Goal: Information Seeking & Learning: Learn about a topic

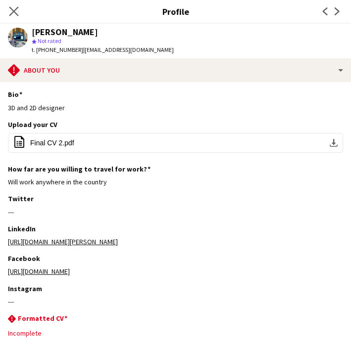
click at [8, 7] on app-icon "Close pop-in" at bounding box center [14, 11] width 14 height 14
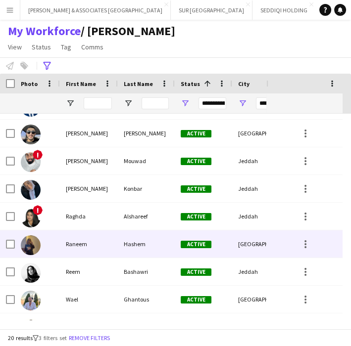
scroll to position [275, 0]
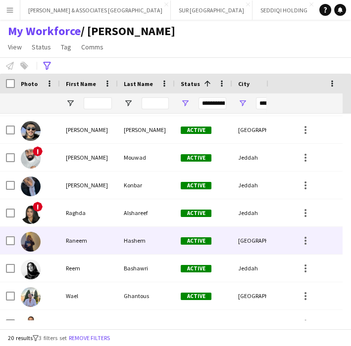
click at [96, 237] on div "Raneem" at bounding box center [89, 240] width 58 height 27
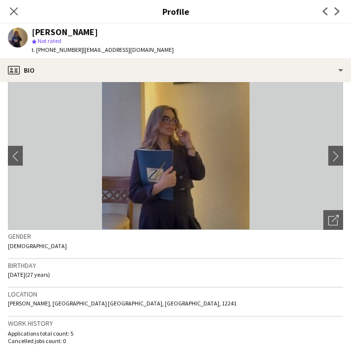
scroll to position [0, 0]
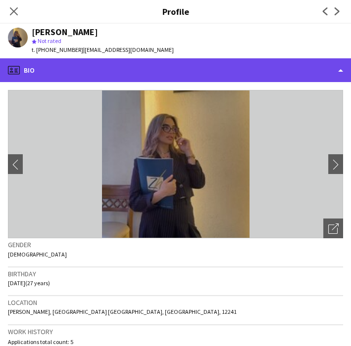
click at [302, 80] on div "profile Bio" at bounding box center [175, 70] width 351 height 24
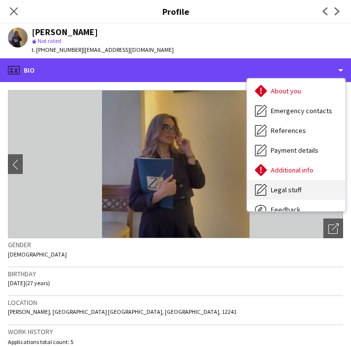
scroll to position [73, 0]
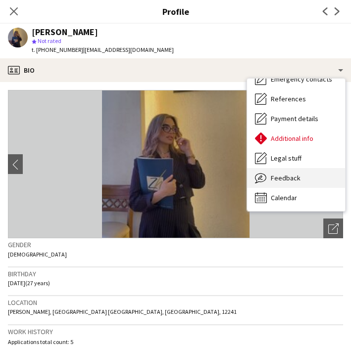
click at [287, 172] on div "Feedback Feedback" at bounding box center [296, 178] width 98 height 20
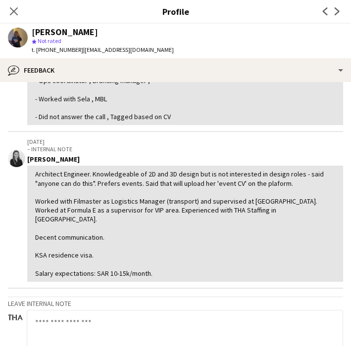
scroll to position [0, 0]
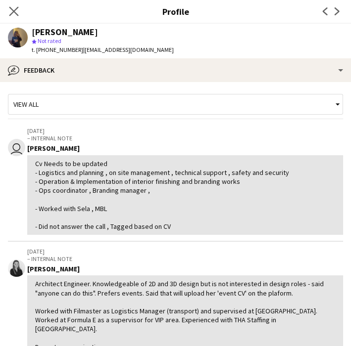
click at [18, 17] on app-icon "Close pop-in" at bounding box center [14, 11] width 14 height 14
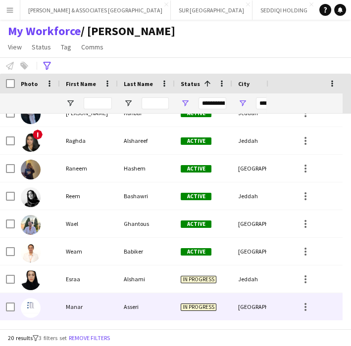
click at [131, 312] on div "Asseri" at bounding box center [146, 306] width 57 height 27
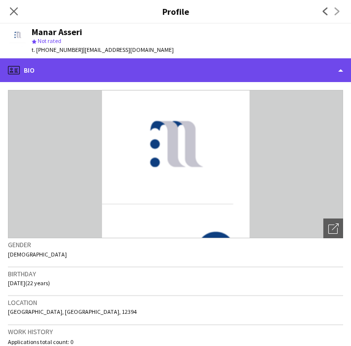
click at [295, 77] on div "profile Bio" at bounding box center [175, 70] width 351 height 24
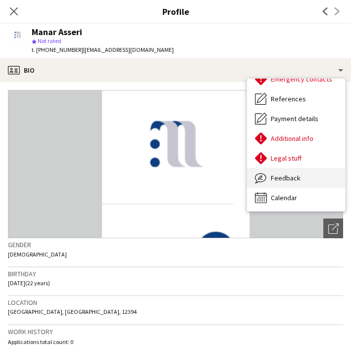
click at [289, 171] on div "Feedback Feedback" at bounding box center [296, 178] width 98 height 20
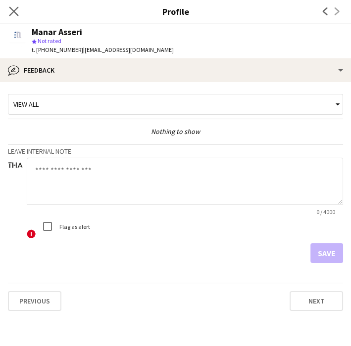
click at [16, 16] on app-icon "Close pop-in" at bounding box center [14, 11] width 14 height 14
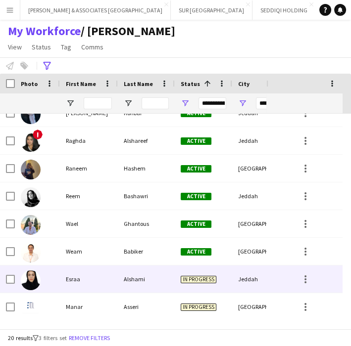
click at [96, 284] on div "Esraa" at bounding box center [89, 279] width 58 height 27
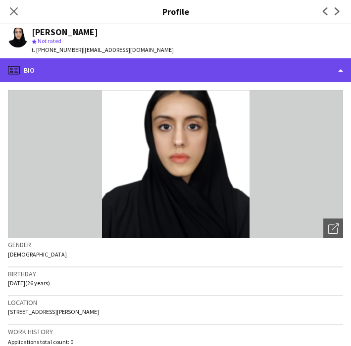
click at [296, 70] on div "profile Bio" at bounding box center [175, 70] width 351 height 24
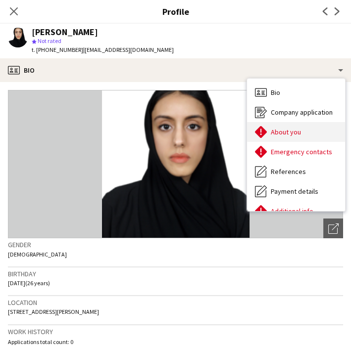
click at [287, 128] on span "About you" at bounding box center [286, 132] width 30 height 9
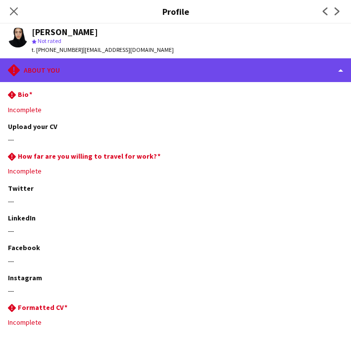
click at [305, 61] on div "rhombus-alert About you" at bounding box center [175, 70] width 351 height 24
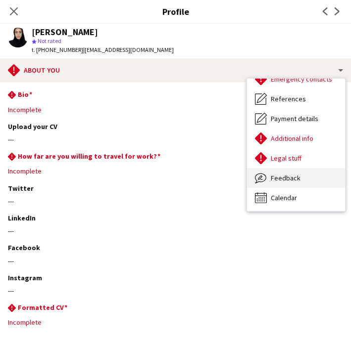
click at [297, 184] on div "Feedback Feedback" at bounding box center [296, 178] width 98 height 20
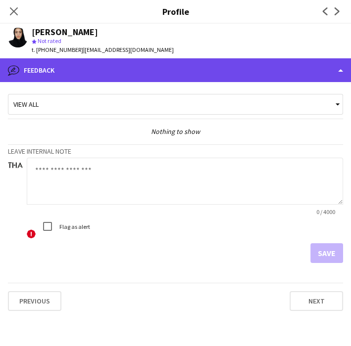
click at [238, 68] on div "bubble-pencil Feedback" at bounding box center [175, 70] width 351 height 24
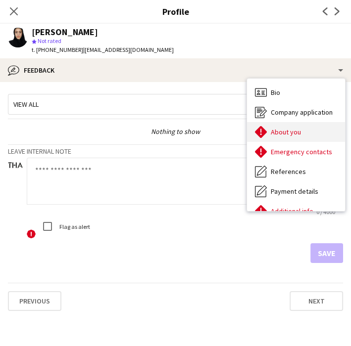
click at [307, 134] on div "About you About you" at bounding box center [296, 132] width 98 height 20
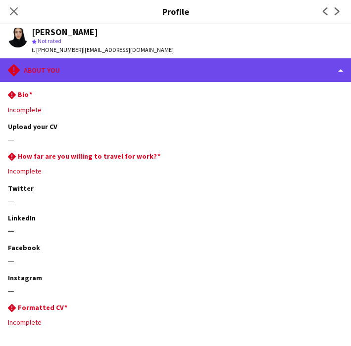
click at [244, 75] on div "rhombus-alert About you" at bounding box center [175, 70] width 351 height 24
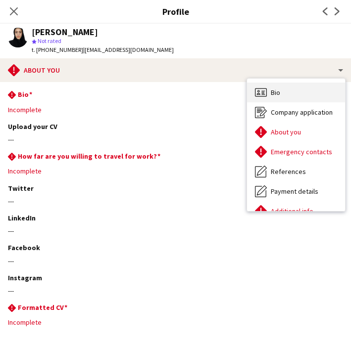
click at [282, 95] on div "Bio Bio" at bounding box center [296, 93] width 98 height 20
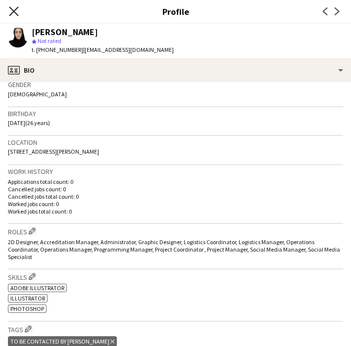
click at [12, 10] on icon "Close pop-in" at bounding box center [13, 10] width 9 height 9
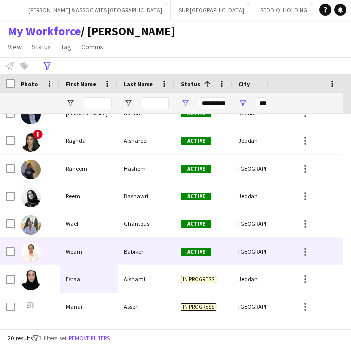
click at [94, 247] on div "Weam" at bounding box center [89, 251] width 58 height 27
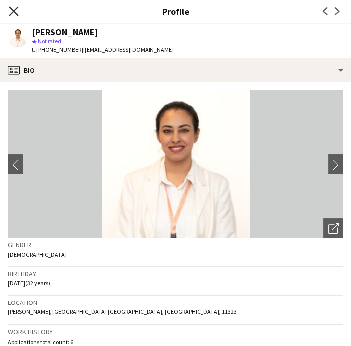
click at [9, 9] on icon "Close pop-in" at bounding box center [13, 10] width 9 height 9
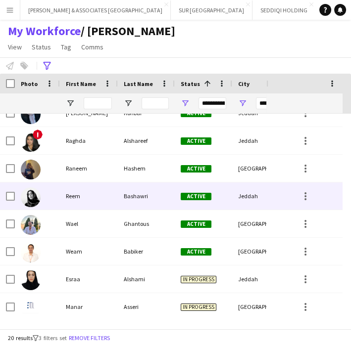
click at [77, 189] on div "Reem" at bounding box center [89, 196] width 58 height 27
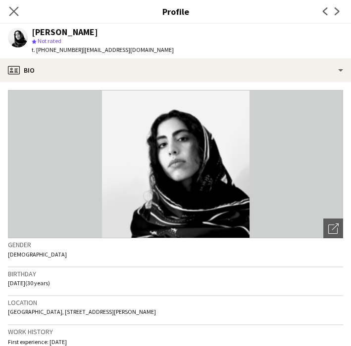
click at [19, 15] on app-icon "Close pop-in" at bounding box center [14, 11] width 14 height 14
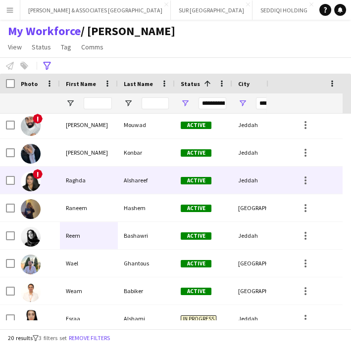
scroll to position [292, 0]
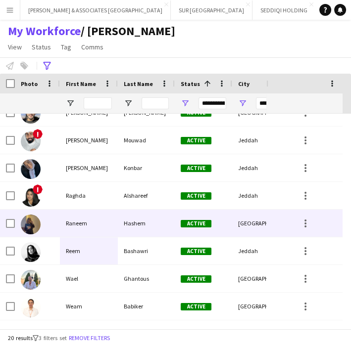
click at [84, 230] on div "Raneem" at bounding box center [89, 223] width 58 height 27
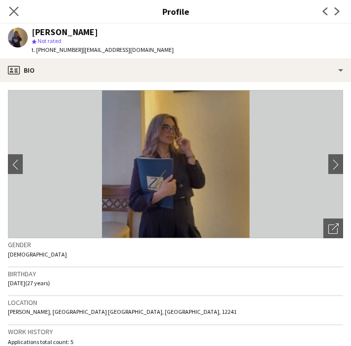
click at [12, 16] on app-icon "Close pop-in" at bounding box center [14, 11] width 14 height 14
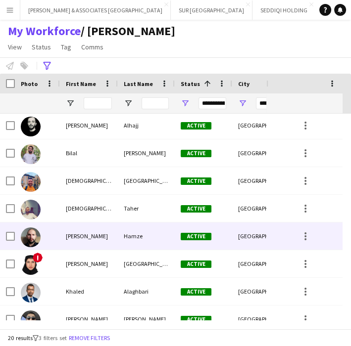
scroll to position [72, 0]
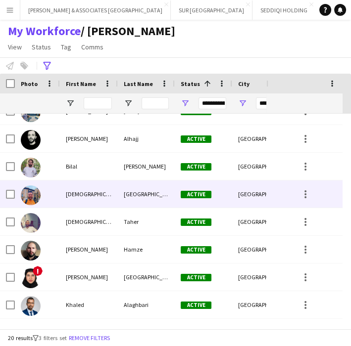
click at [62, 189] on div "[DEMOGRAPHIC_DATA]" at bounding box center [89, 194] width 58 height 27
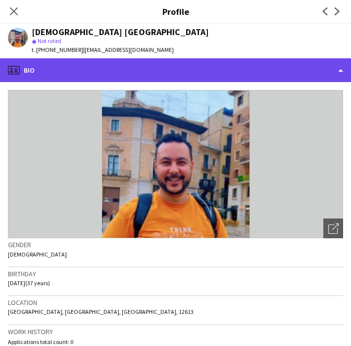
click at [154, 66] on div "profile Bio" at bounding box center [175, 70] width 351 height 24
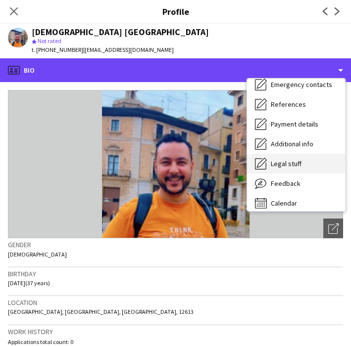
scroll to position [73, 0]
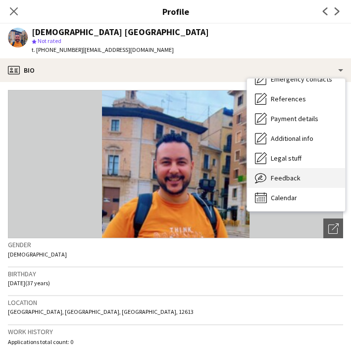
click at [291, 182] on span "Feedback" at bounding box center [286, 178] width 30 height 9
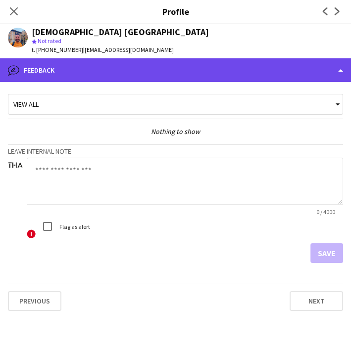
click at [222, 78] on div "bubble-pencil Feedback" at bounding box center [175, 70] width 351 height 24
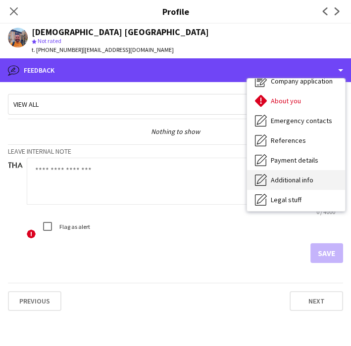
scroll to position [0, 0]
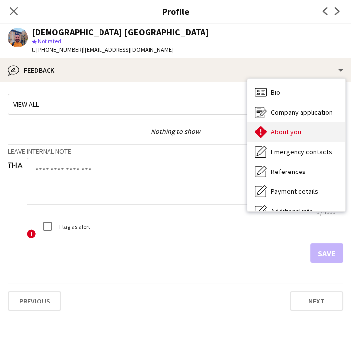
click at [299, 135] on span "About you" at bounding box center [286, 132] width 30 height 9
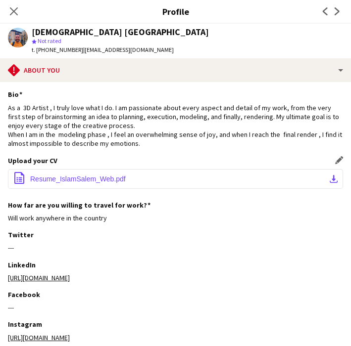
click at [319, 180] on button "office-file-sheet Resume_IslamSalem_Web.pdf download-bottom" at bounding box center [175, 179] width 335 height 20
click at [13, 5] on app-icon "Close pop-in" at bounding box center [14, 11] width 14 height 14
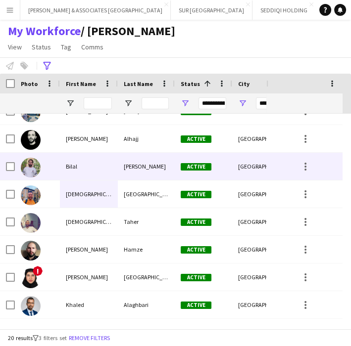
click at [87, 167] on div "Bilal" at bounding box center [89, 166] width 58 height 27
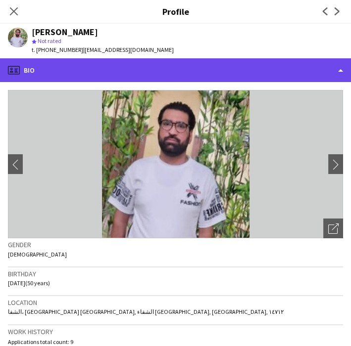
click at [232, 77] on div "profile Bio" at bounding box center [175, 70] width 351 height 24
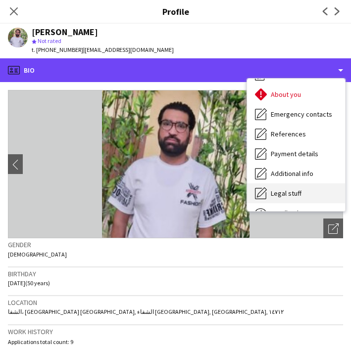
scroll to position [73, 0]
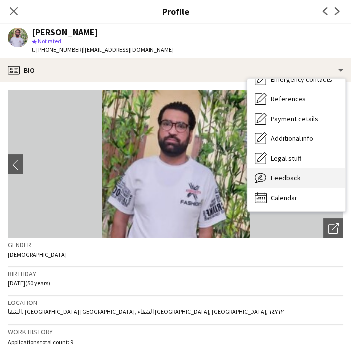
click at [289, 172] on div "Feedback Feedback" at bounding box center [296, 178] width 98 height 20
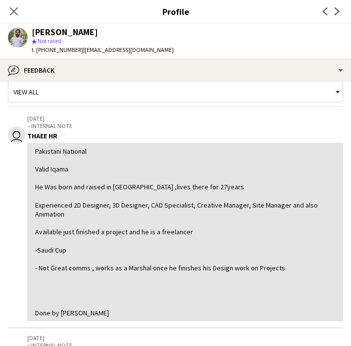
scroll to position [0, 0]
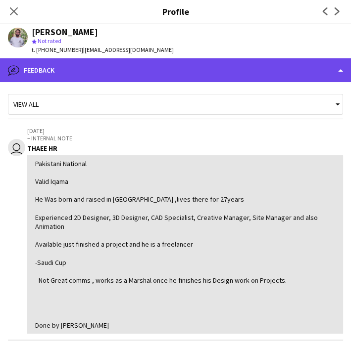
click at [230, 68] on div "bubble-pencil Feedback" at bounding box center [175, 70] width 351 height 24
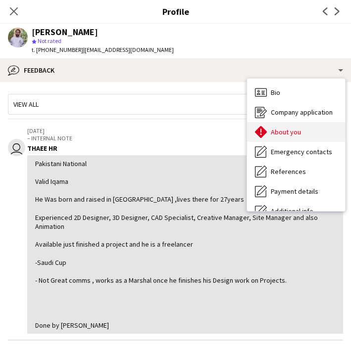
click at [278, 135] on span "About you" at bounding box center [286, 132] width 30 height 9
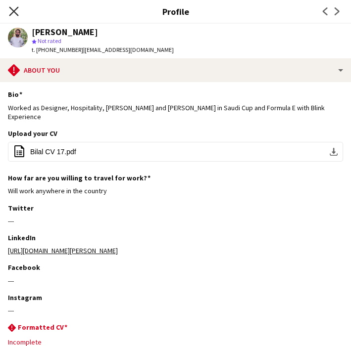
click at [14, 14] on icon "Close pop-in" at bounding box center [13, 10] width 9 height 9
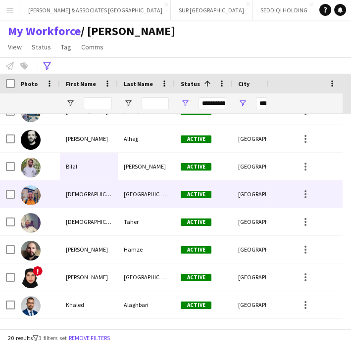
scroll to position [17, 0]
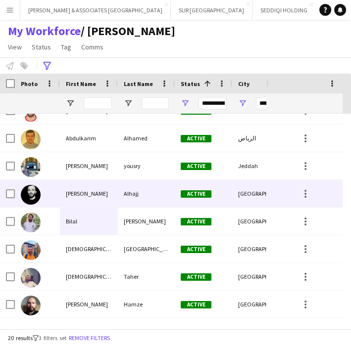
click at [85, 195] on div "[PERSON_NAME]" at bounding box center [89, 193] width 58 height 27
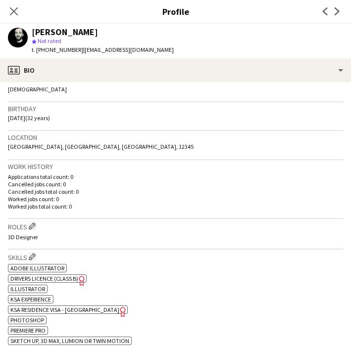
scroll to position [0, 0]
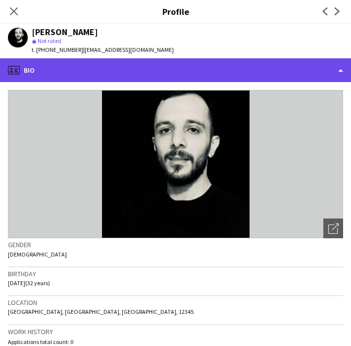
click at [255, 68] on div "profile Bio" at bounding box center [175, 70] width 351 height 24
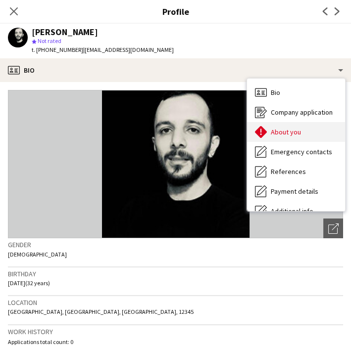
click at [289, 142] on div "About you About you" at bounding box center [296, 132] width 98 height 20
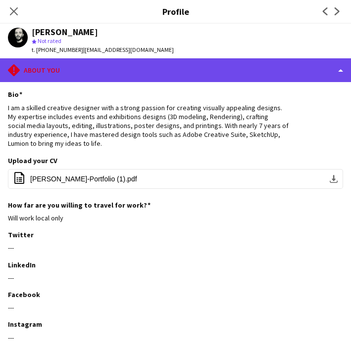
click at [255, 60] on div "rhombus-alert About you" at bounding box center [175, 70] width 351 height 24
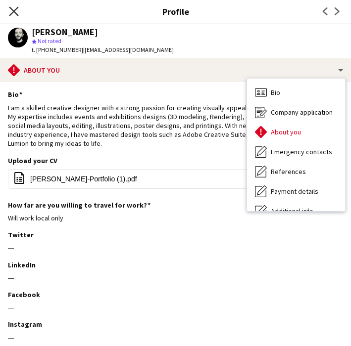
click at [10, 10] on icon "Close pop-in" at bounding box center [13, 10] width 9 height 9
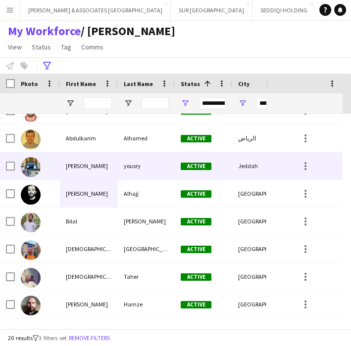
click at [90, 169] on div "[PERSON_NAME]" at bounding box center [89, 165] width 58 height 27
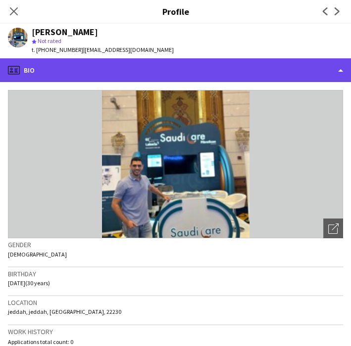
click at [241, 71] on div "profile Bio" at bounding box center [175, 70] width 351 height 24
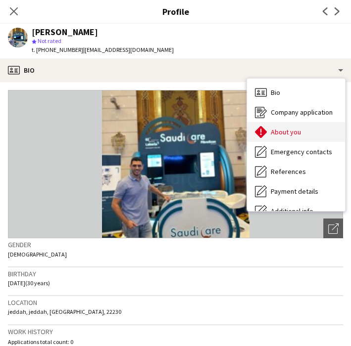
click at [298, 135] on span "About you" at bounding box center [286, 132] width 30 height 9
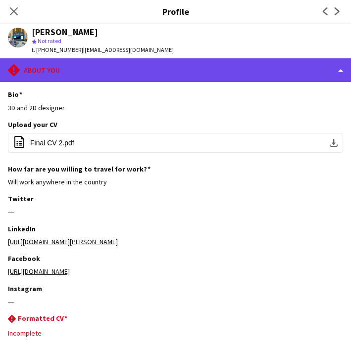
click at [213, 70] on div "rhombus-alert About you" at bounding box center [175, 70] width 351 height 24
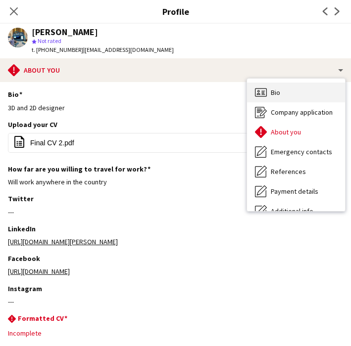
click at [286, 94] on div "Bio Bio" at bounding box center [296, 93] width 98 height 20
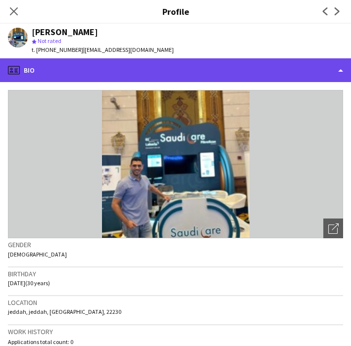
click at [264, 77] on div "profile Bio" at bounding box center [175, 70] width 351 height 24
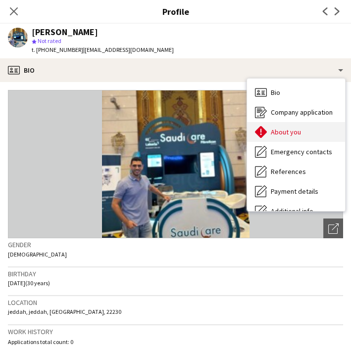
click at [295, 135] on span "About you" at bounding box center [286, 132] width 30 height 9
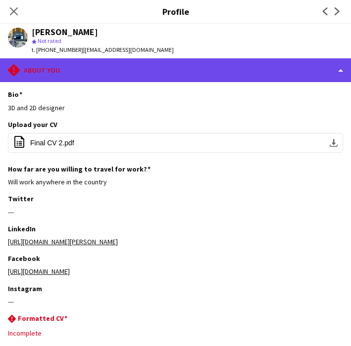
click at [315, 73] on div "rhombus-alert About you" at bounding box center [175, 70] width 351 height 24
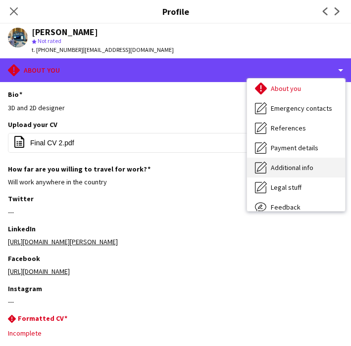
scroll to position [73, 0]
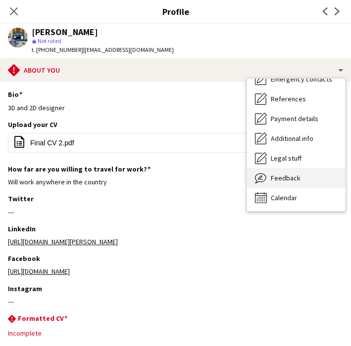
click at [298, 186] on div "Feedback Feedback" at bounding box center [296, 178] width 98 height 20
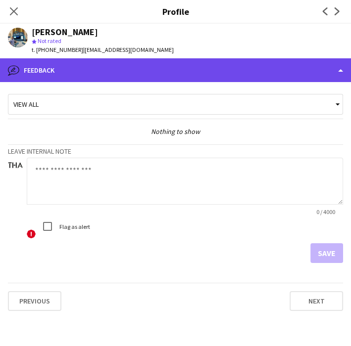
click at [294, 68] on div "bubble-pencil Feedback" at bounding box center [175, 70] width 351 height 24
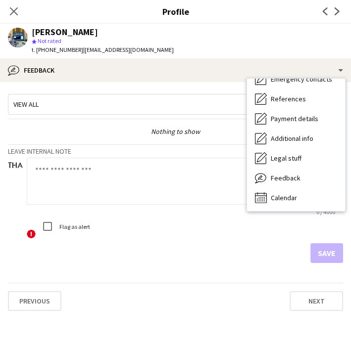
click at [196, 220] on div "! Flag as alert" at bounding box center [185, 228] width 316 height 22
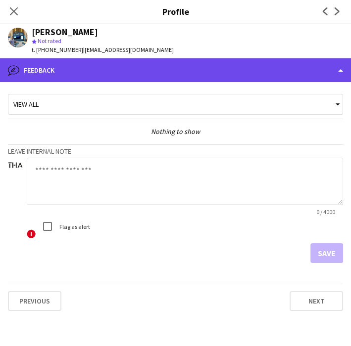
click at [322, 77] on div "bubble-pencil Feedback" at bounding box center [175, 70] width 351 height 24
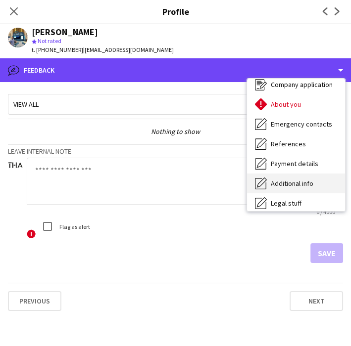
scroll to position [0, 0]
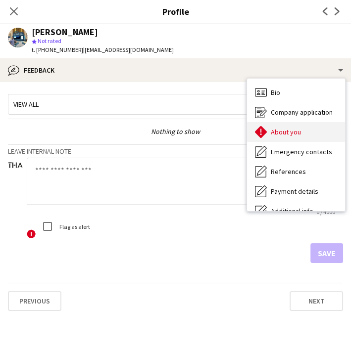
click at [301, 136] on div "About you About you" at bounding box center [296, 132] width 98 height 20
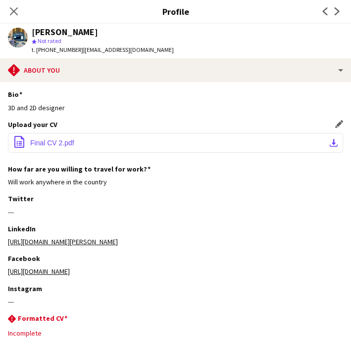
click at [331, 142] on button "office-file-sheet Final CV 2.pdf download-bottom" at bounding box center [175, 143] width 335 height 20
click at [16, 16] on icon "Close pop-in" at bounding box center [13, 10] width 9 height 9
